Goal: Information Seeking & Learning: Check status

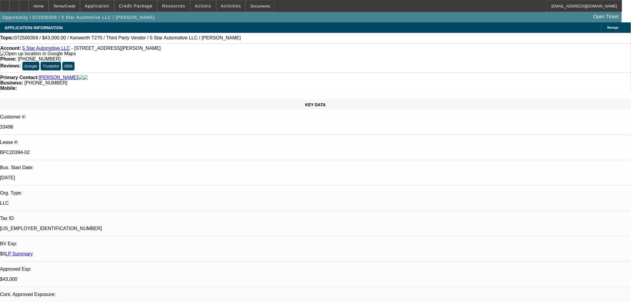
select select "0"
select select "6"
select select "0"
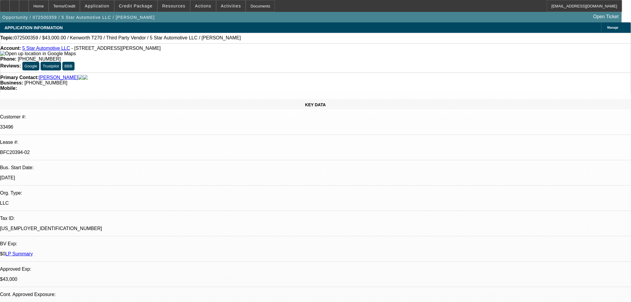
select select "0"
select select "6"
select select "0"
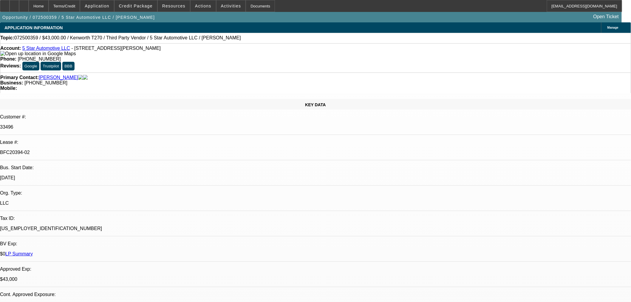
select select "0"
select select "6"
select select "0"
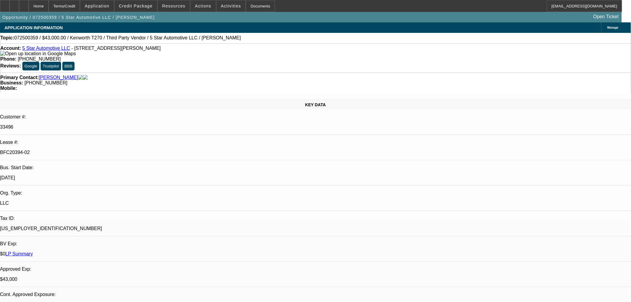
select select "6"
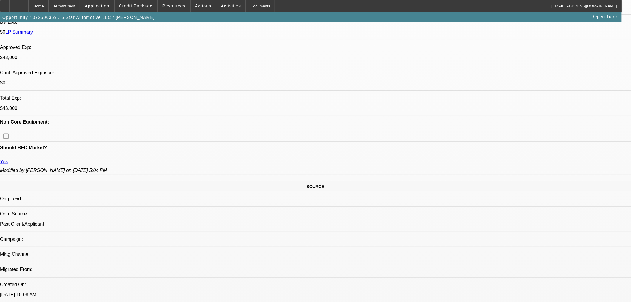
scroll to position [276, 0]
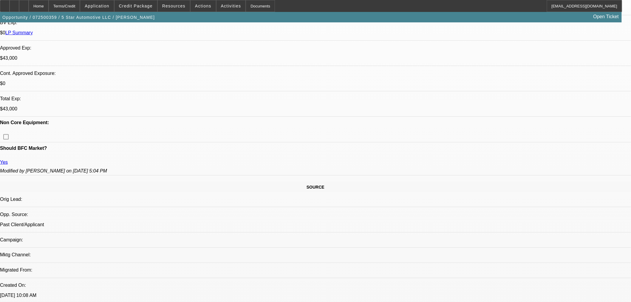
scroll to position [0, 0]
